Goal: Check status: Check status

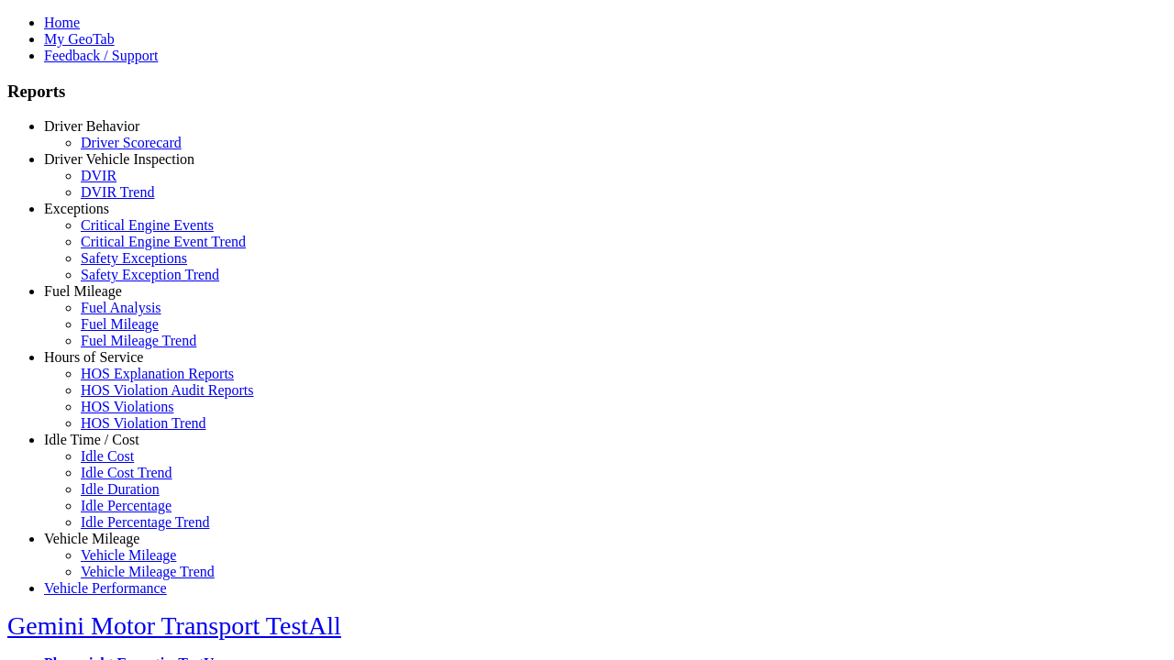
click at [105, 365] on link "Hours of Service" at bounding box center [93, 357] width 99 height 16
click at [119, 414] on link "HOS Violations" at bounding box center [127, 407] width 93 height 16
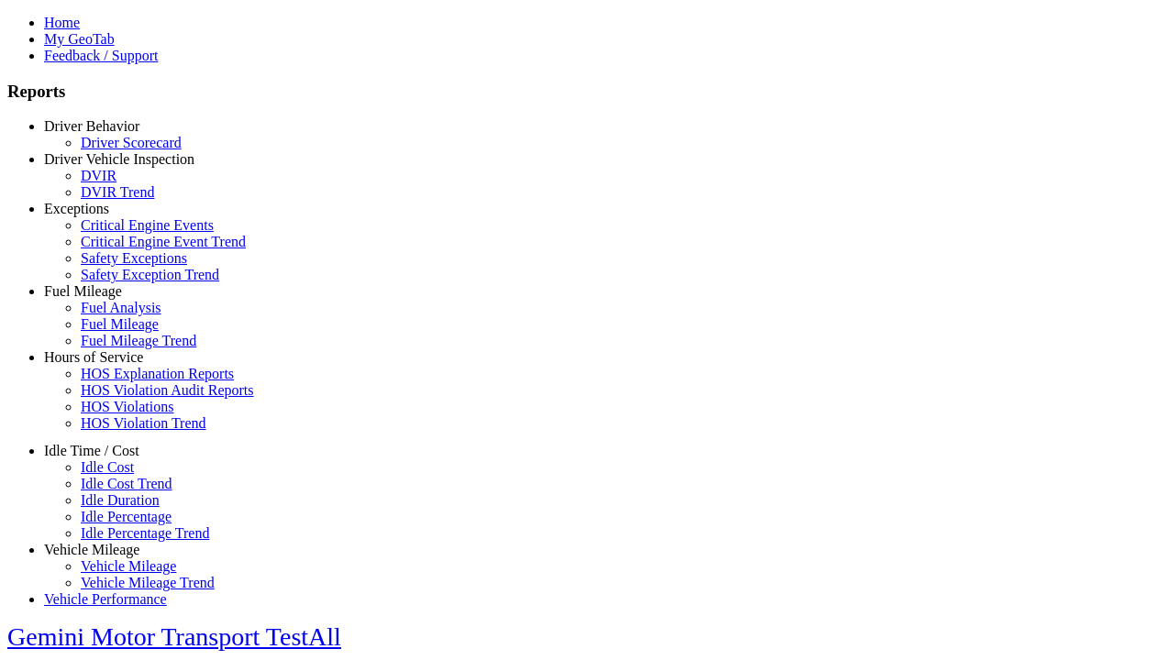
select select "**********"
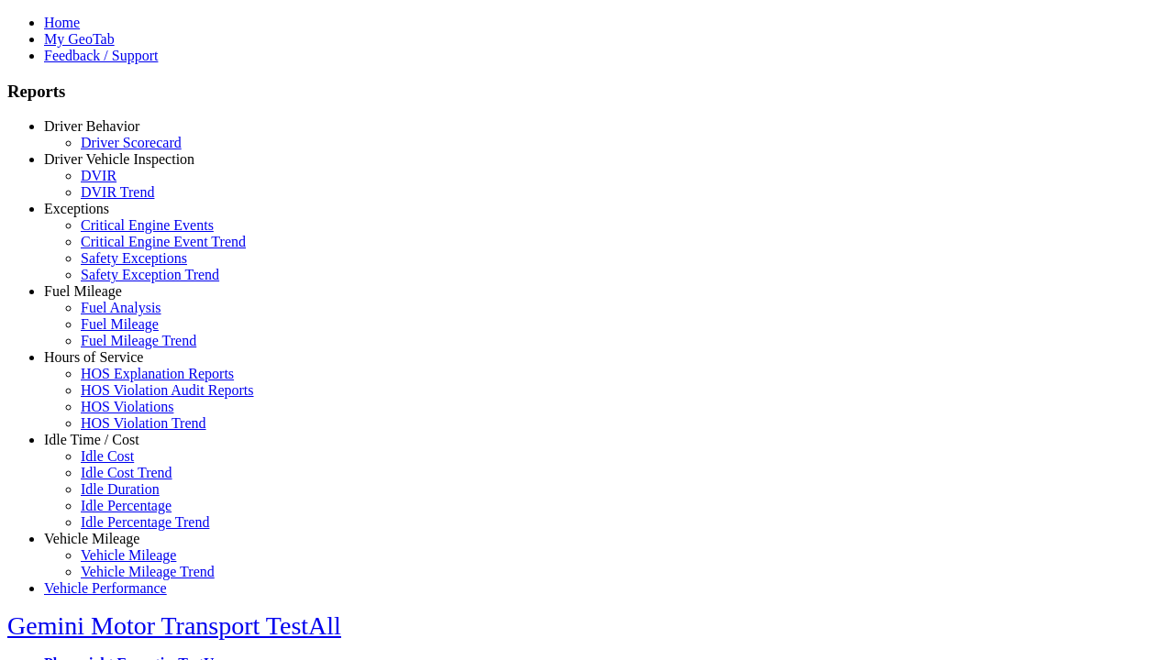
type input "**********"
